Goal: Information Seeking & Learning: Learn about a topic

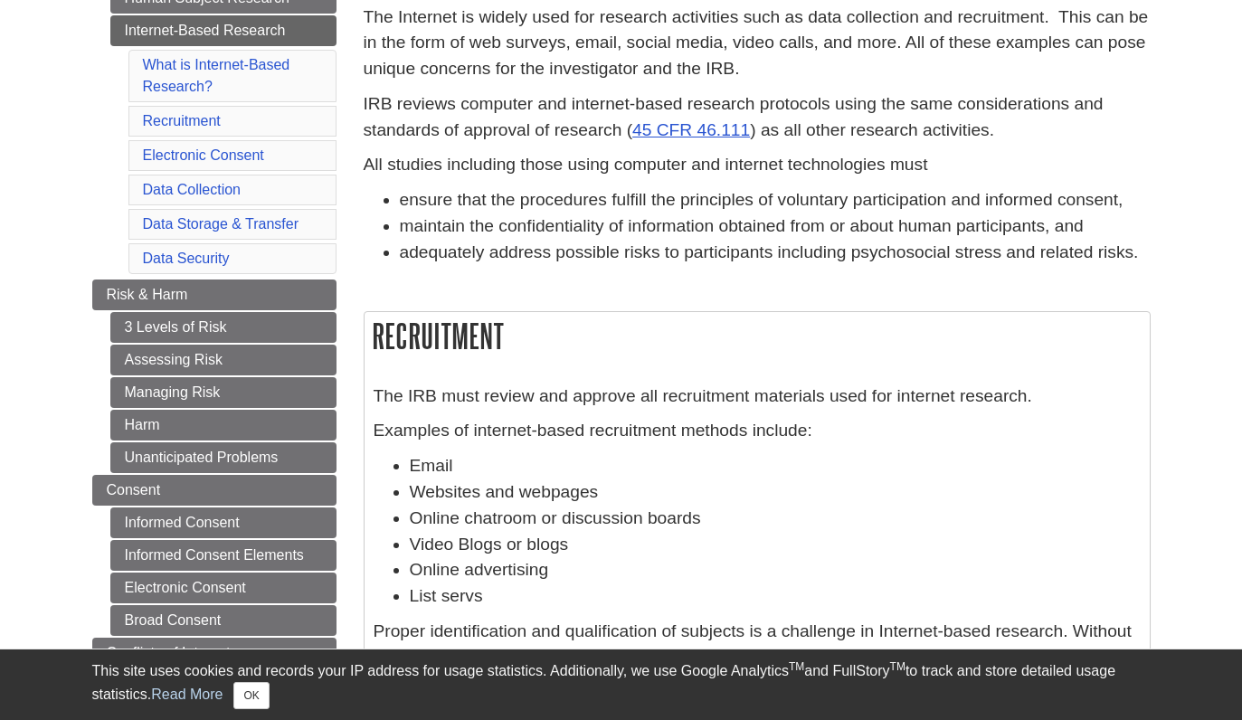
scroll to position [689, 0]
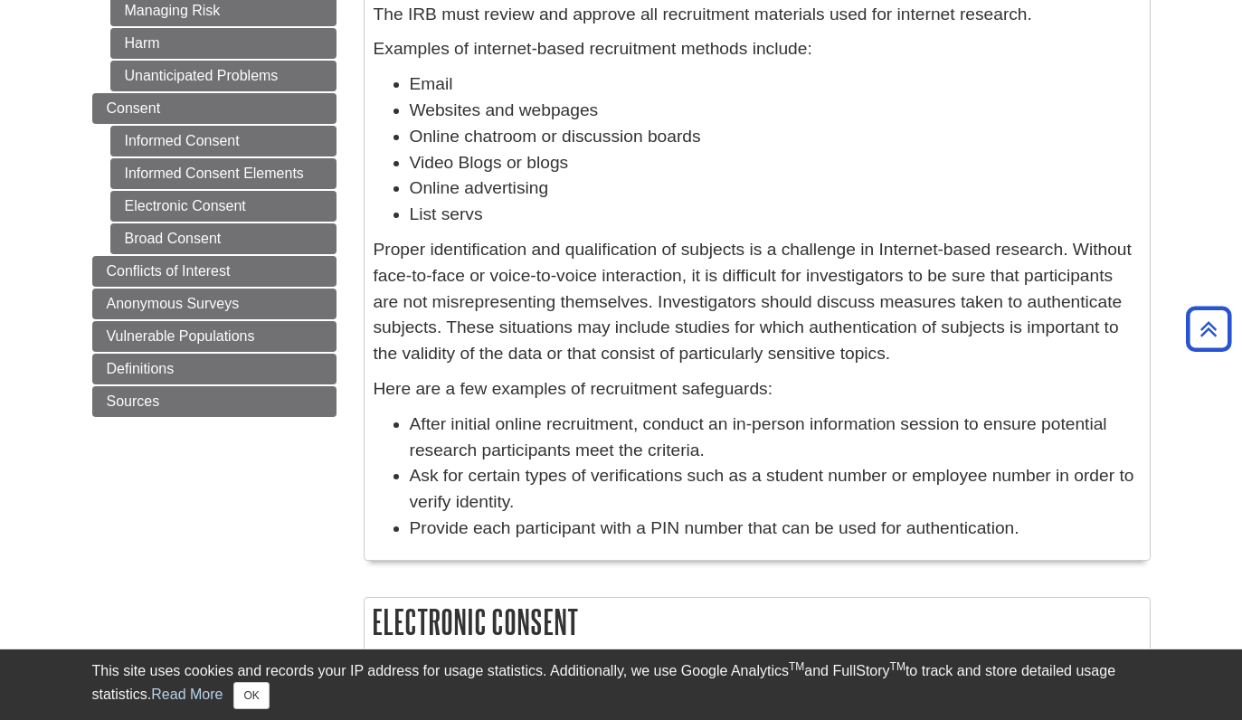
click at [551, 275] on p "Proper identification and qualification of subjects is a challenge in Internet-…" at bounding box center [757, 302] width 767 height 130
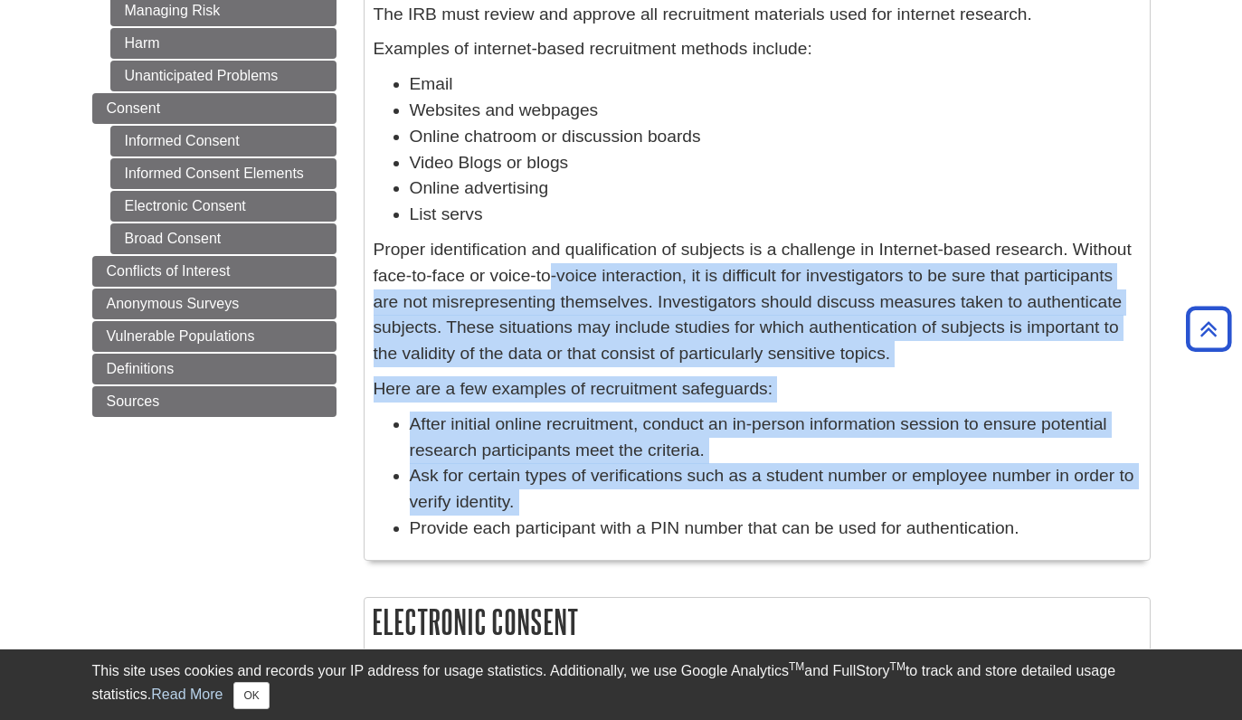
drag, startPoint x: 551, startPoint y: 275, endPoint x: 569, endPoint y: 504, distance: 229.5
click at [569, 505] on div "The IRB must review and approve all recruitment materials used for internet res…" at bounding box center [757, 276] width 767 height 549
click at [569, 504] on li "Ask for certain types of verifications such as a student number or employee num…" at bounding box center [775, 489] width 731 height 52
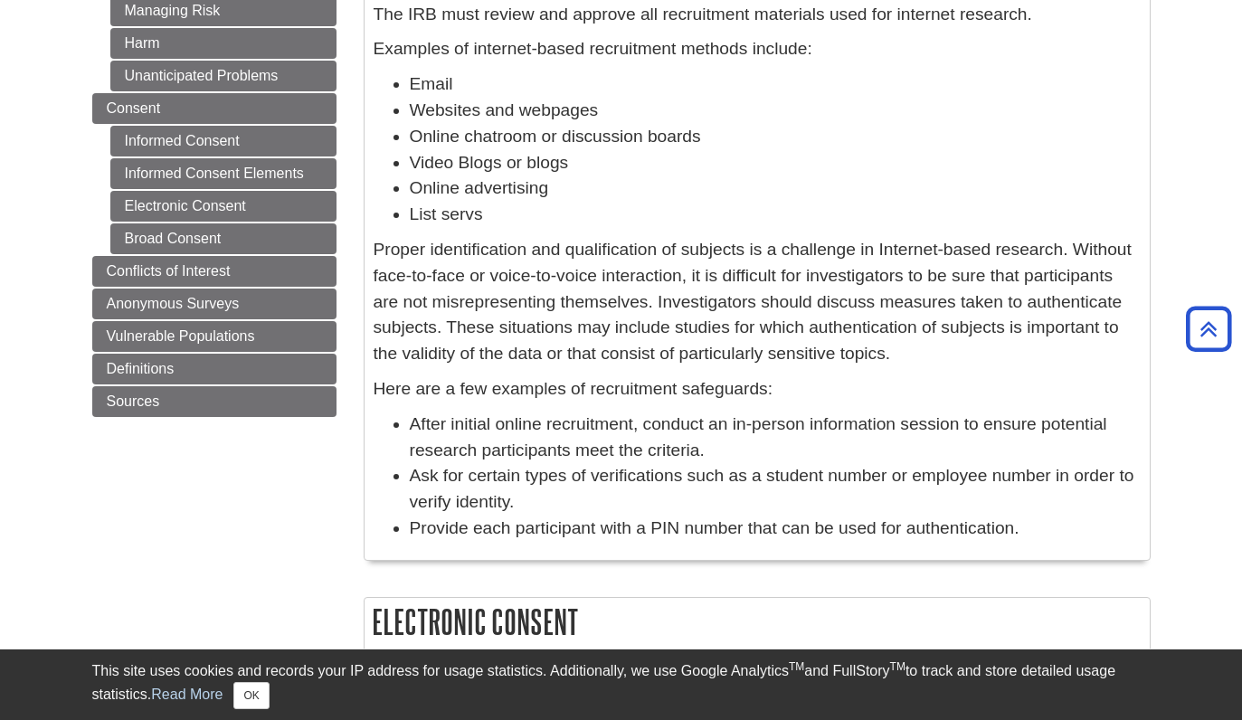
click at [471, 399] on p "Here are a few examples of recruitment safeguards:" at bounding box center [757, 389] width 767 height 26
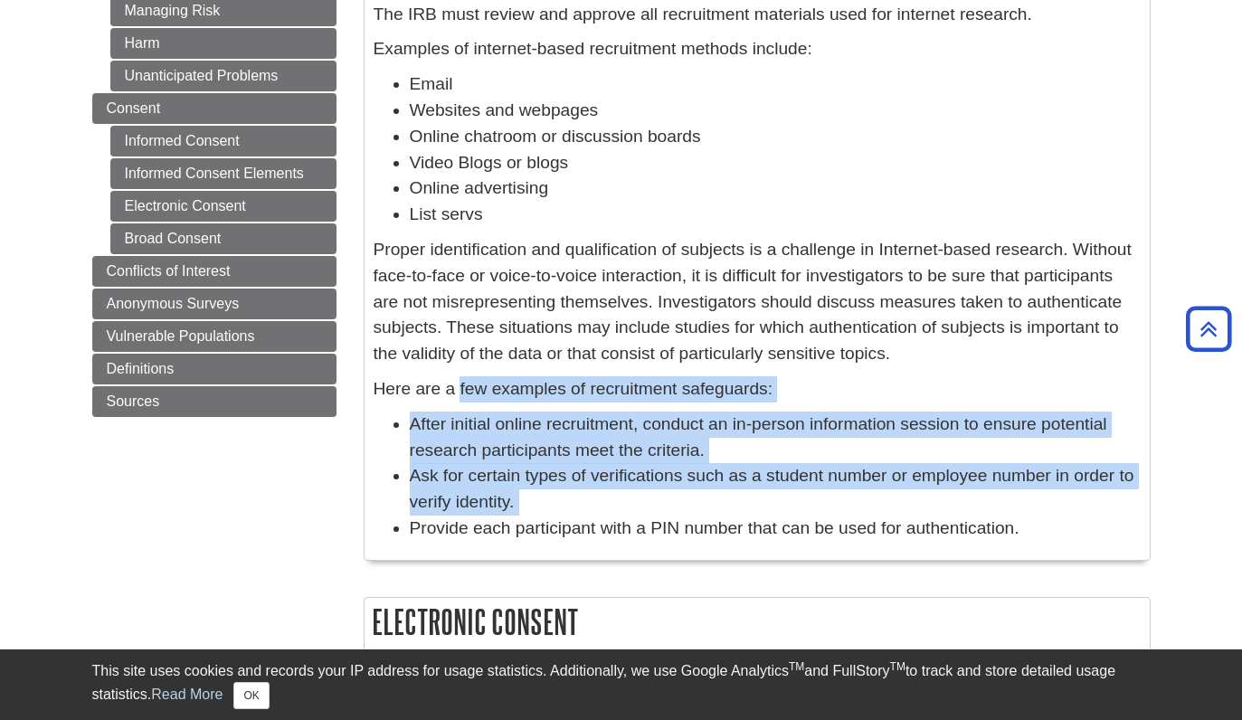
drag, startPoint x: 471, startPoint y: 399, endPoint x: 521, endPoint y: 493, distance: 106.4
click at [520, 492] on div "The IRB must review and approve all recruitment materials used for internet res…" at bounding box center [757, 276] width 767 height 549
click at [521, 493] on li "Ask for certain types of verifications such as a student number or employee num…" at bounding box center [775, 489] width 731 height 52
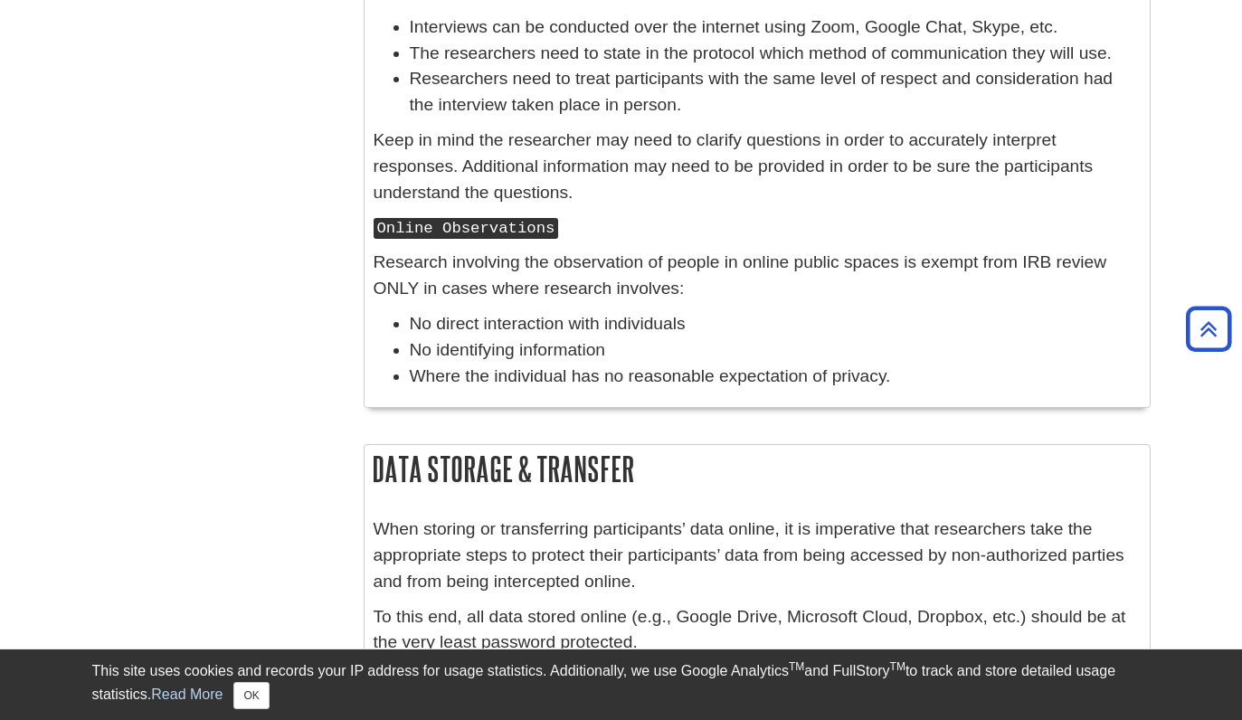
scroll to position [2865, 0]
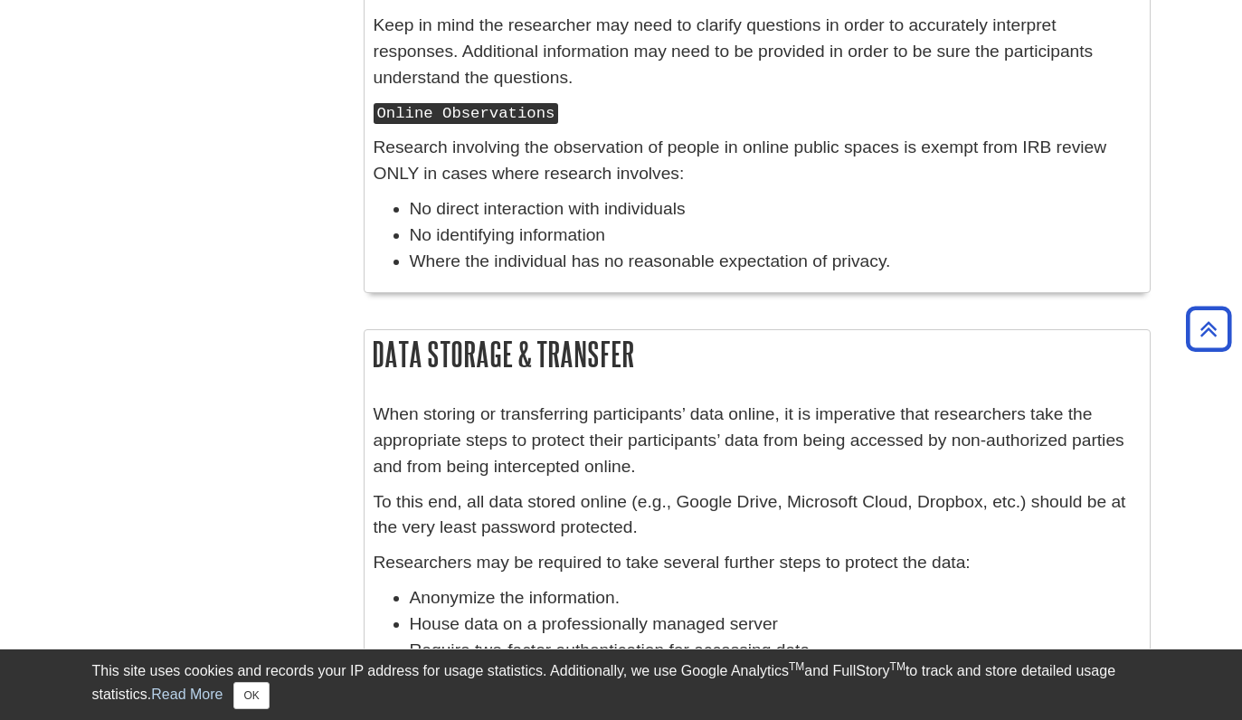
click at [428, 154] on p "Research involving the observation of people in online public spaces is exempt …" at bounding box center [757, 161] width 767 height 52
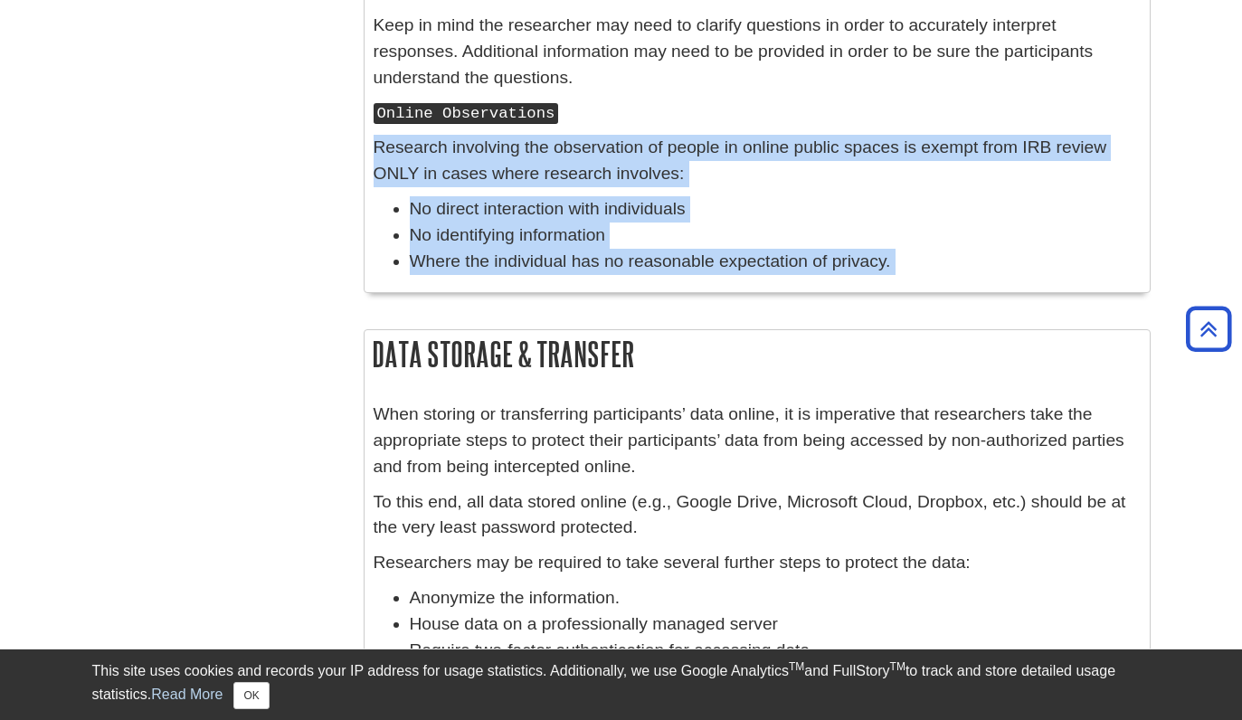
drag, startPoint x: 428, startPoint y: 154, endPoint x: 897, endPoint y: 265, distance: 482.4
click at [897, 265] on div "Online Observations Research involving the observation of people in online publ…" at bounding box center [757, 191] width 767 height 184
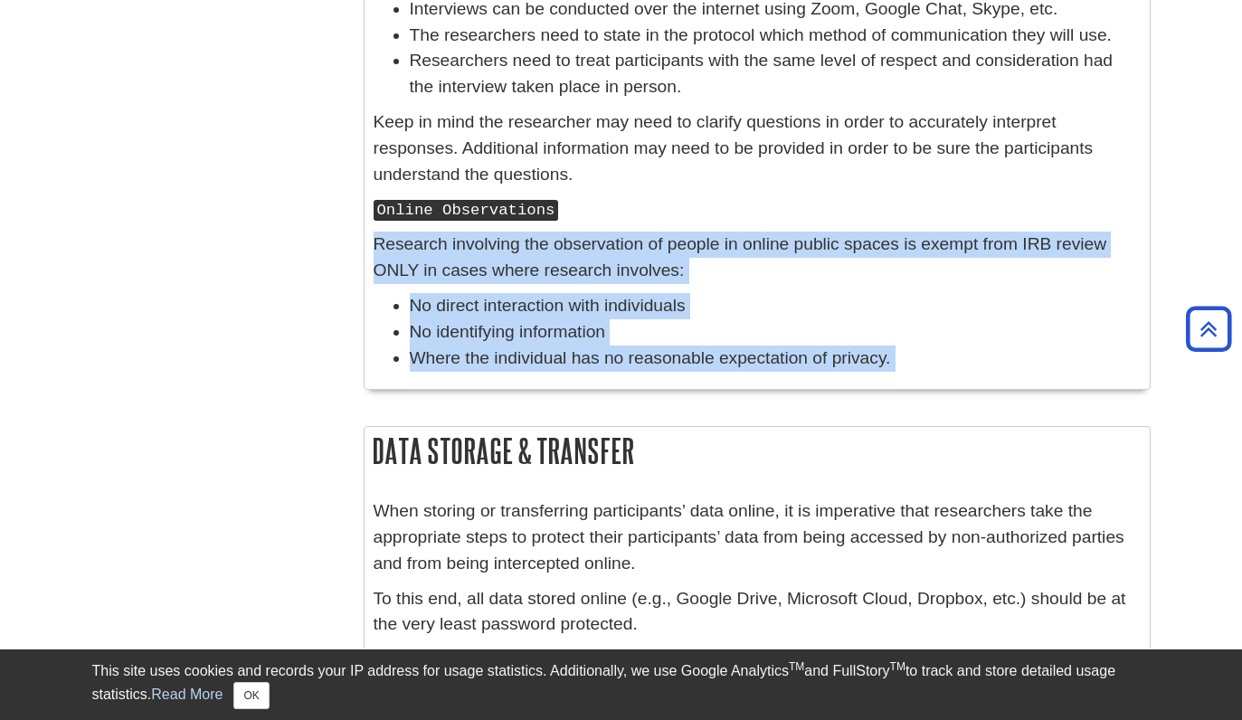
scroll to position [2770, 0]
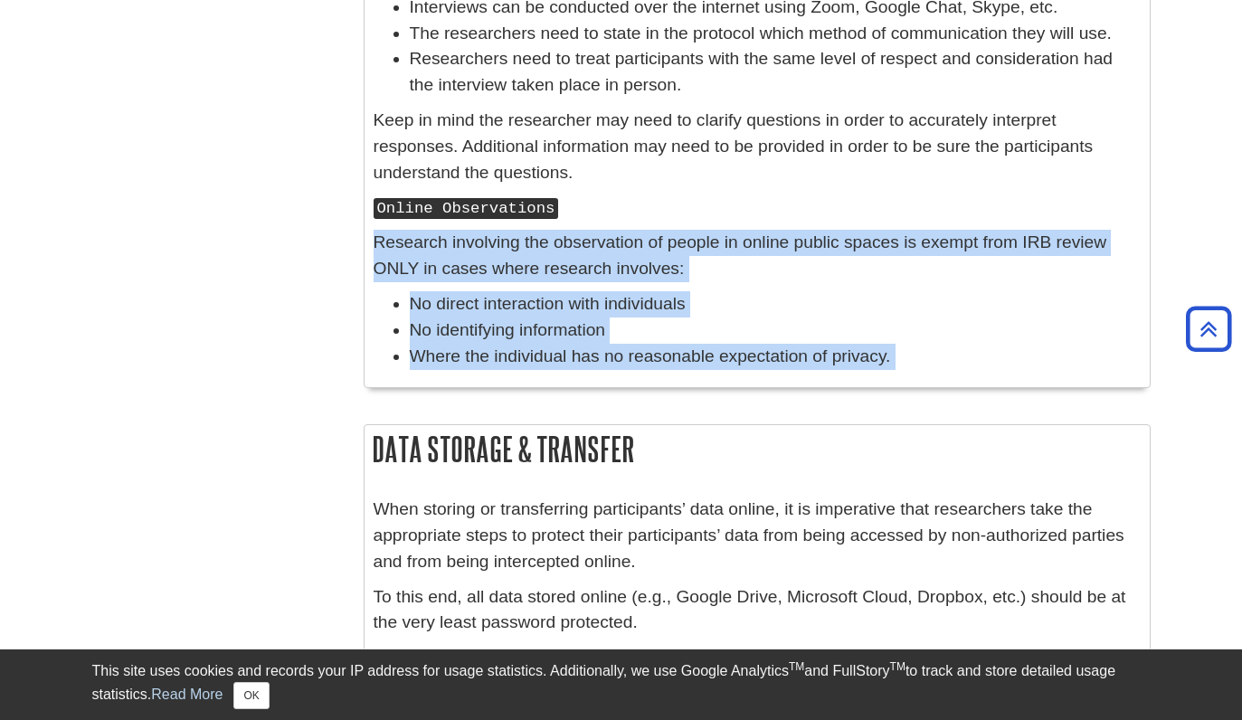
click at [689, 235] on p "Research involving the observation of people in online public spaces is exempt …" at bounding box center [757, 256] width 767 height 52
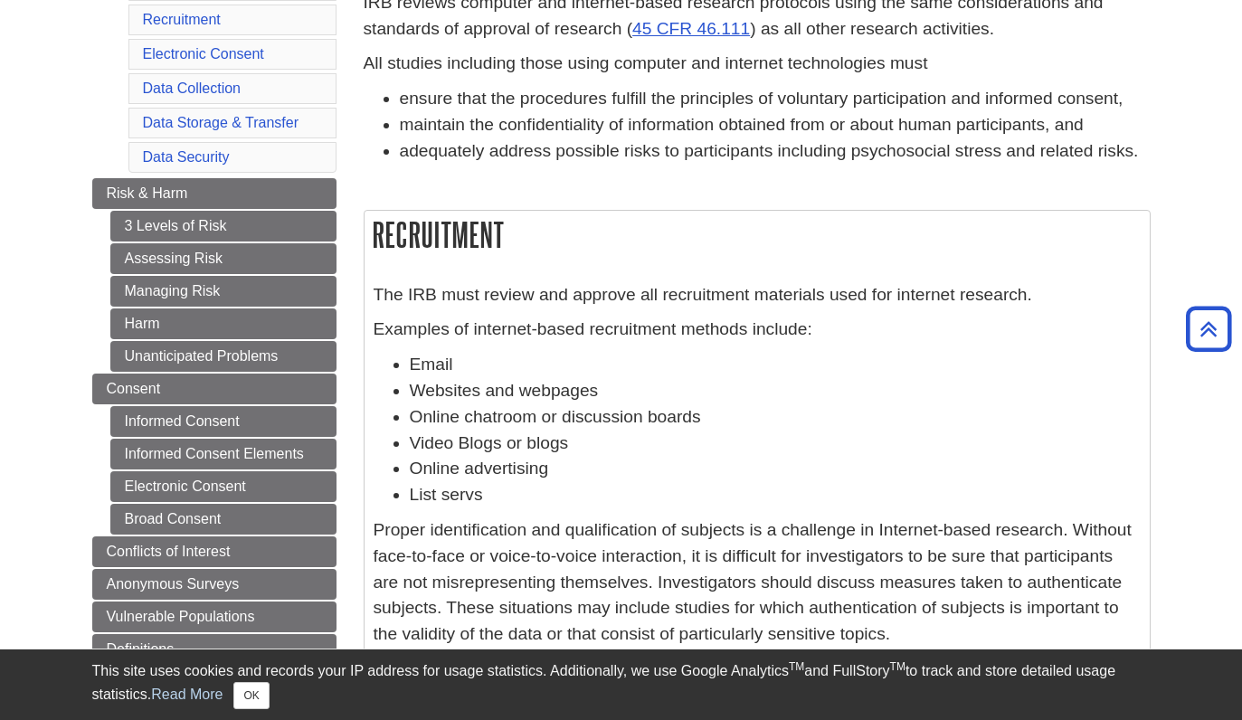
scroll to position [0, 0]
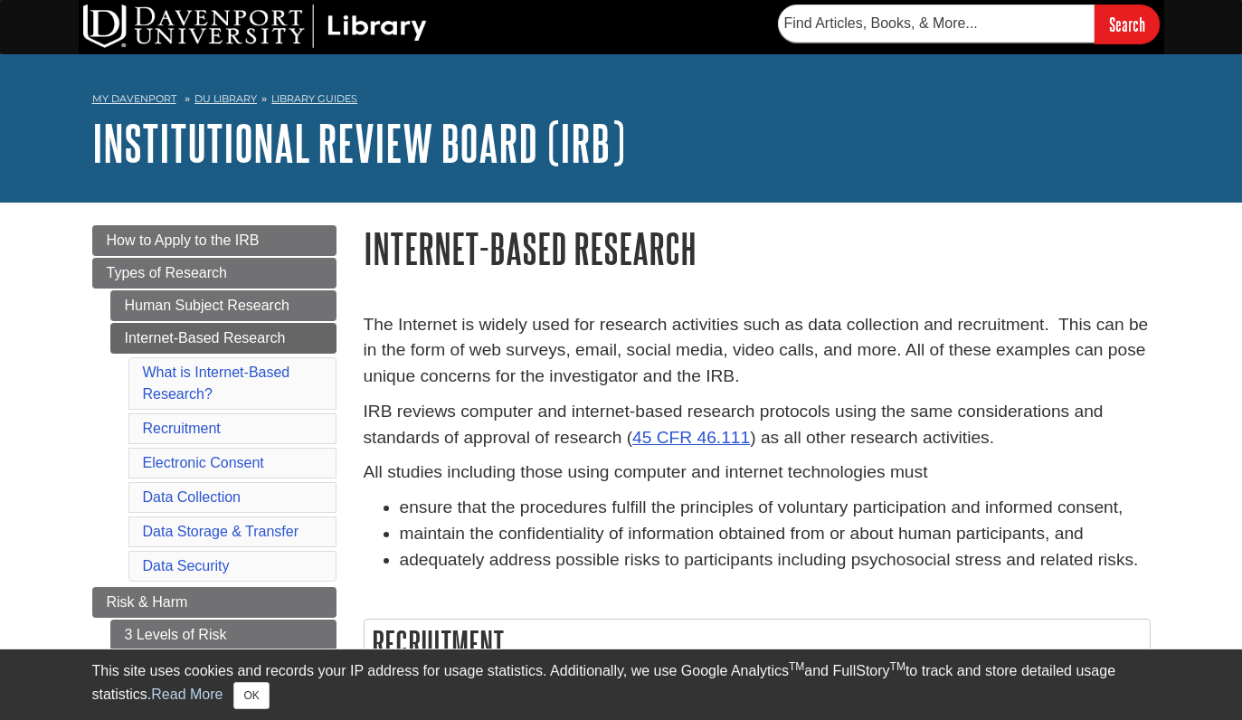
click at [435, 260] on h1 "Internet-Based Research" at bounding box center [757, 248] width 787 height 46
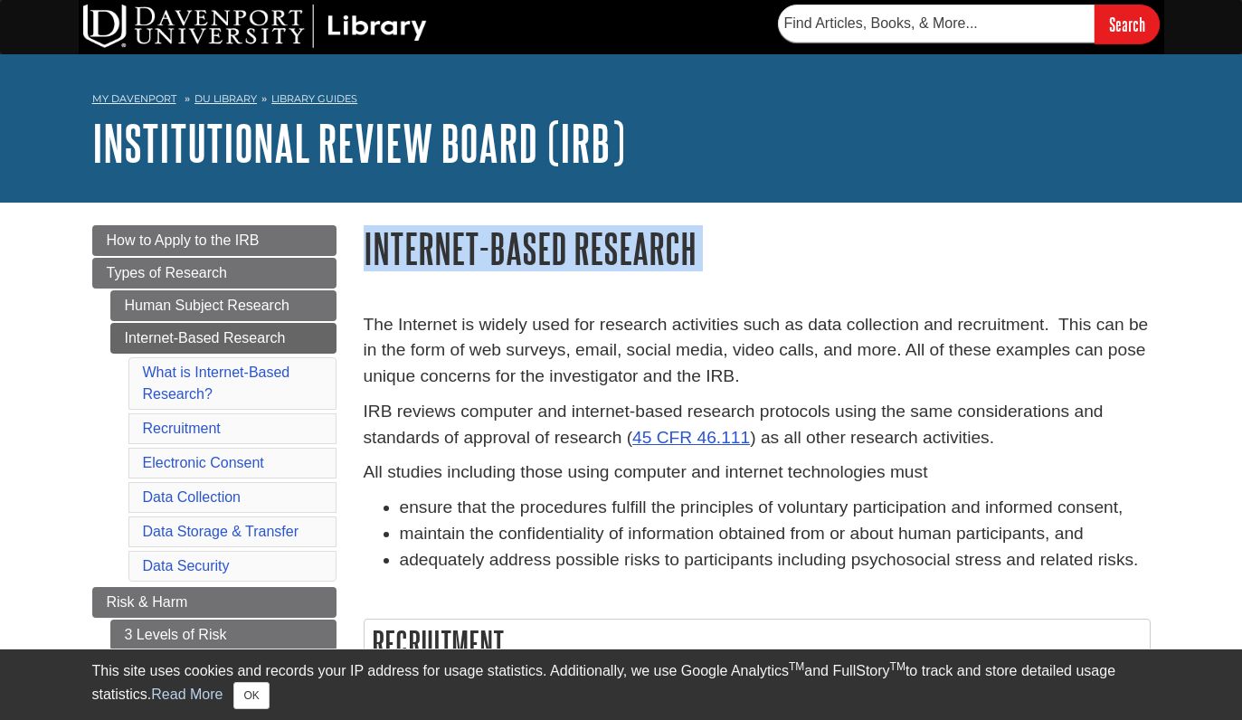
drag, startPoint x: 435, startPoint y: 260, endPoint x: 694, endPoint y: 259, distance: 258.7
click at [694, 259] on h1 "Internet-Based Research" at bounding box center [757, 248] width 787 height 46
